Goal: Task Accomplishment & Management: Use online tool/utility

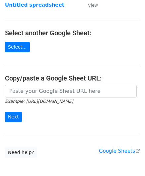
scroll to position [66, 0]
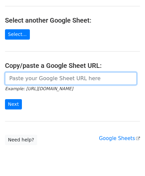
click at [40, 78] on input "url" at bounding box center [71, 78] width 132 height 13
paste input "[URL][DOMAIN_NAME]"
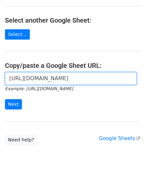
scroll to position [0, 147]
type input "[URL][DOMAIN_NAME]"
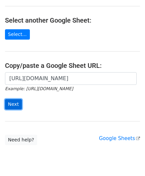
click at [13, 103] on input "Next" at bounding box center [13, 104] width 17 height 10
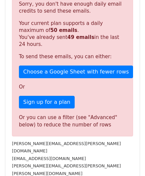
scroll to position [224, 0]
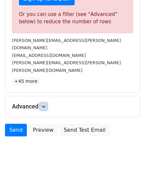
click at [46, 104] on icon at bounding box center [44, 106] width 4 height 4
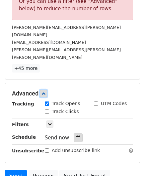
scroll to position [257, 0]
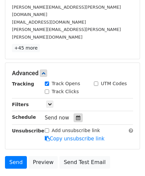
click at [74, 113] on div at bounding box center [78, 117] width 9 height 9
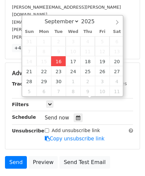
type input "2025-09-16 12:00"
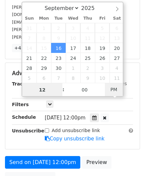
paste input "Hour"
type input "1"
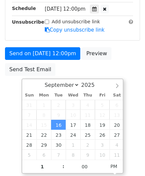
type input "2025-09-16 13:00"
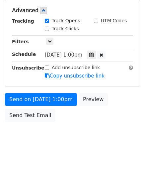
scroll to position [305, 0]
